Goal: Information Seeking & Learning: Learn about a topic

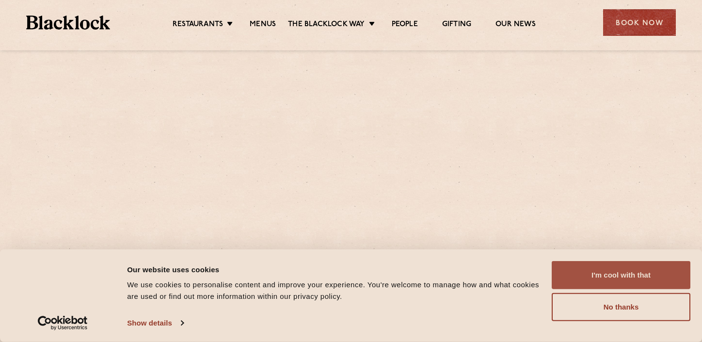
click at [631, 272] on button "I'm cool with that" at bounding box center [621, 275] width 139 height 28
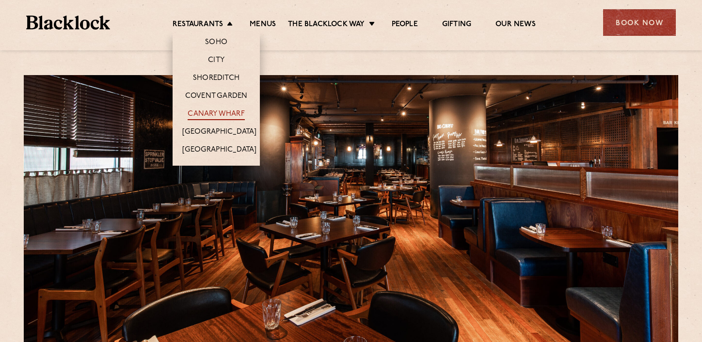
click at [212, 112] on link "Canary Wharf" at bounding box center [216, 115] width 57 height 11
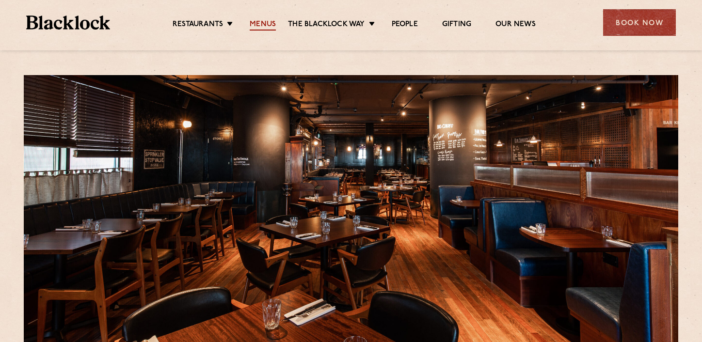
click at [261, 23] on link "Menus" at bounding box center [263, 25] width 26 height 11
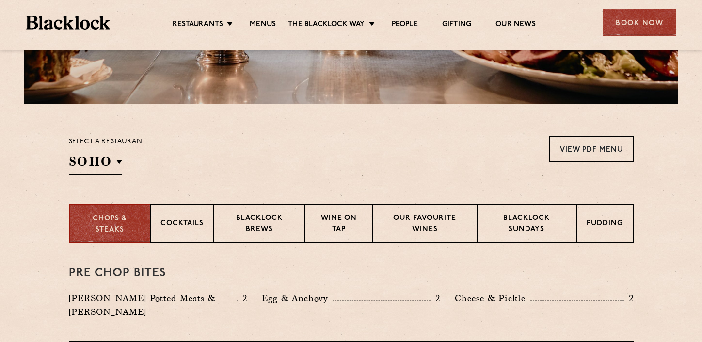
scroll to position [269, 0]
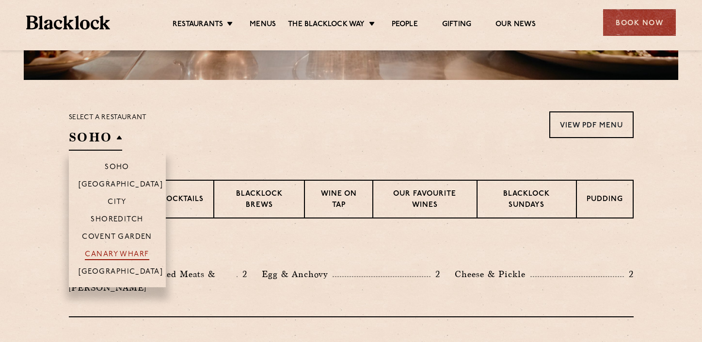
click at [110, 253] on p "Canary Wharf" at bounding box center [117, 256] width 64 height 10
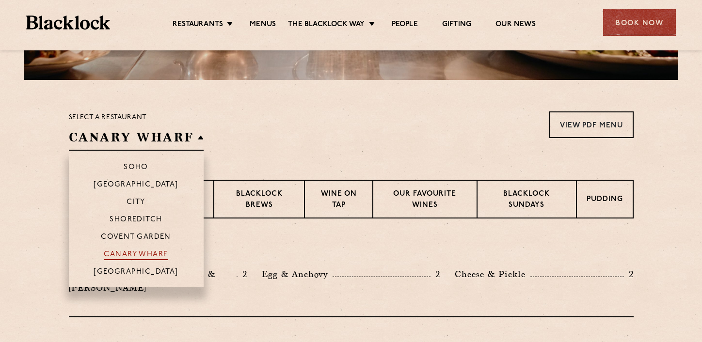
click at [126, 253] on p "Canary Wharf" at bounding box center [136, 256] width 64 height 10
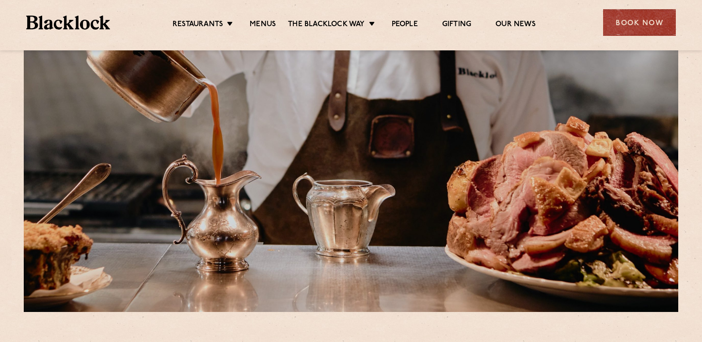
scroll to position [0, 0]
